Goal: Book appointment/travel/reservation

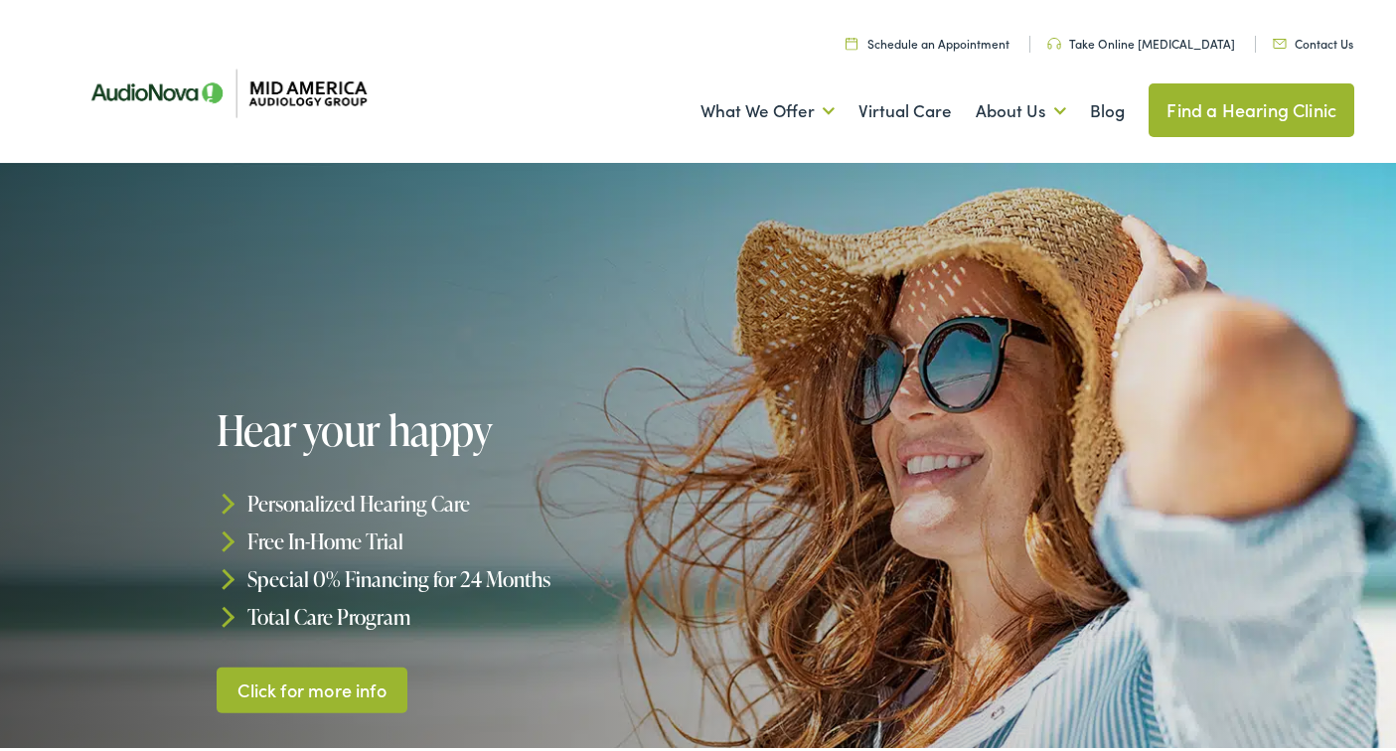
click at [1209, 105] on link "Find a Hearing Clinic" at bounding box center [1251, 106] width 206 height 54
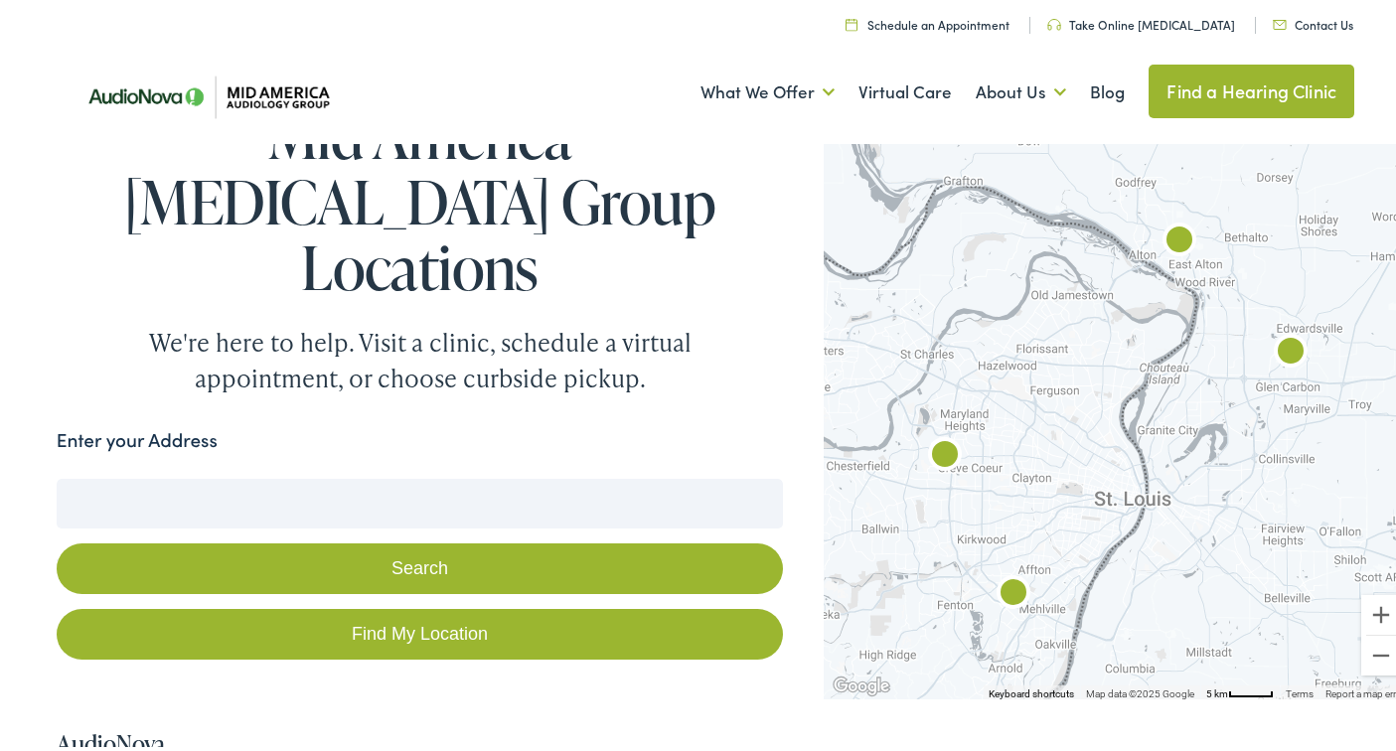
click at [201, 475] on input "Enter your Address" at bounding box center [420, 500] width 727 height 50
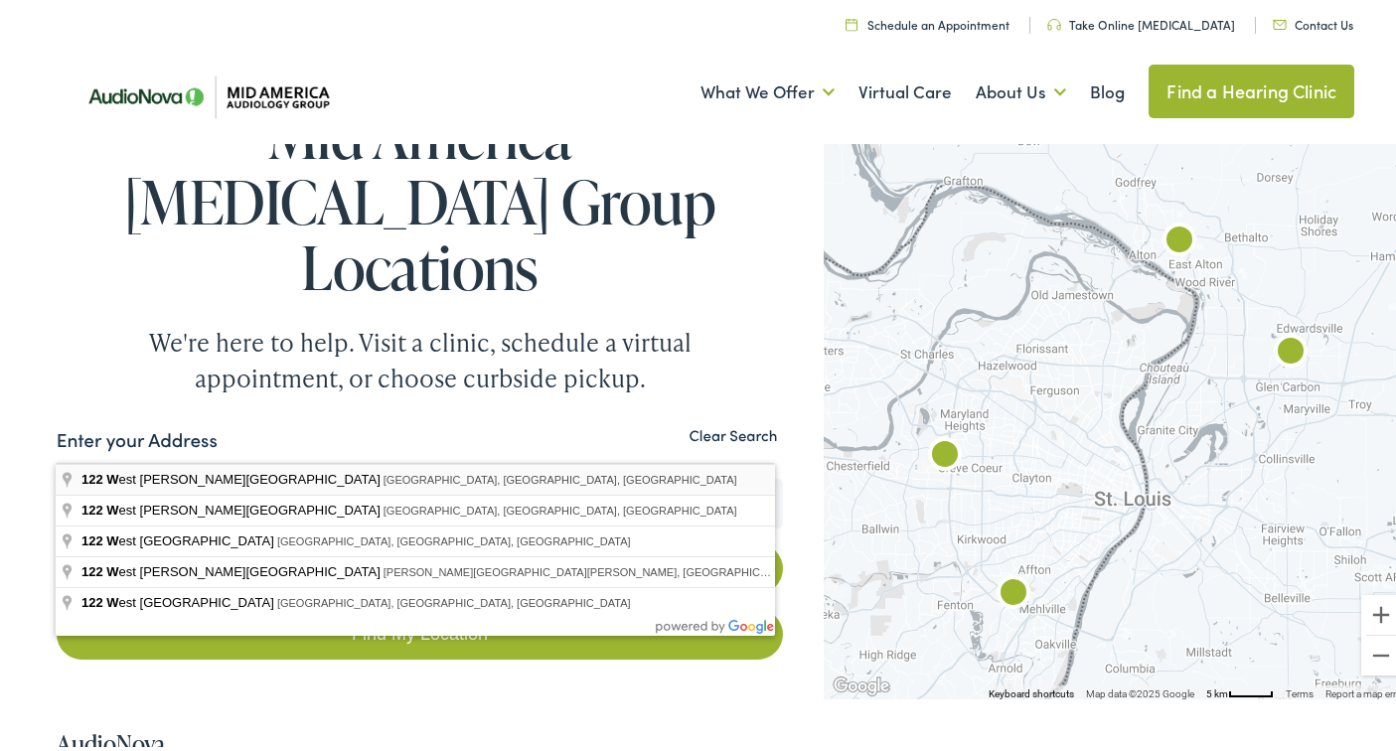
type input "[STREET_ADDRESS][PERSON_NAME]"
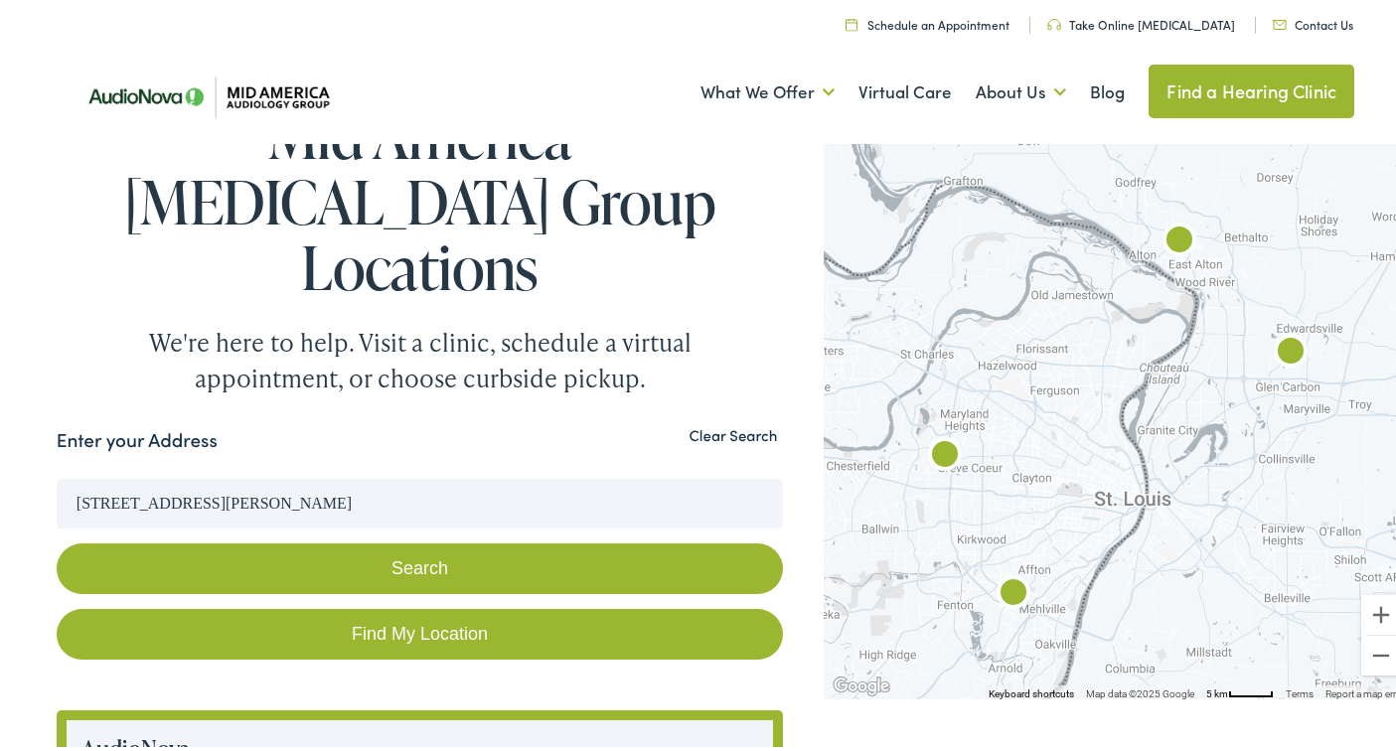
click at [417, 539] on button "Search" at bounding box center [420, 564] width 727 height 51
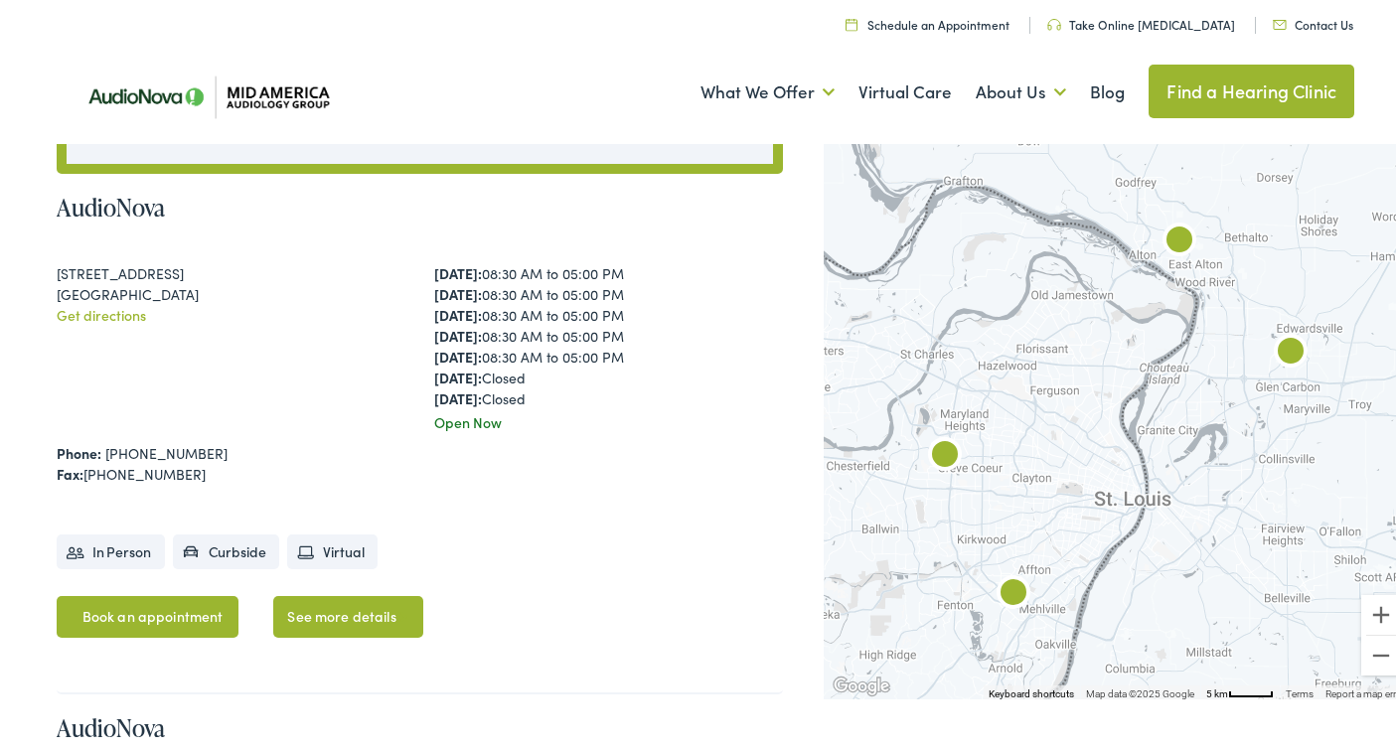
scroll to position [1060, 0]
